Goal: Find specific page/section: Find specific page/section

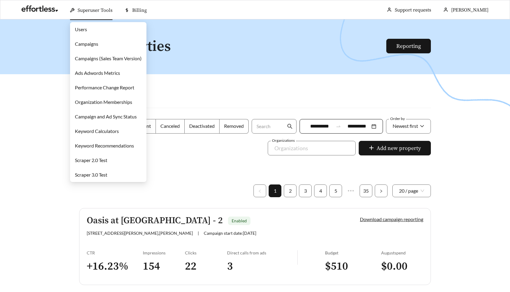
click at [89, 43] on link "Campaigns" at bounding box center [86, 44] width 23 height 6
